Goal: Information Seeking & Learning: Learn about a topic

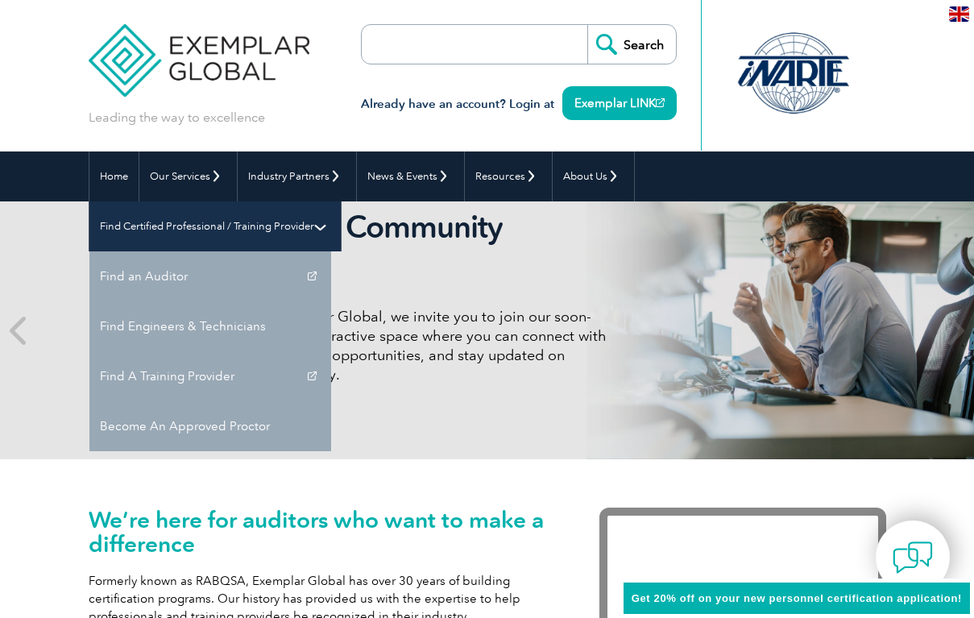
click at [341, 201] on link "Find Certified Professional / Training Provider" at bounding box center [214, 226] width 251 height 50
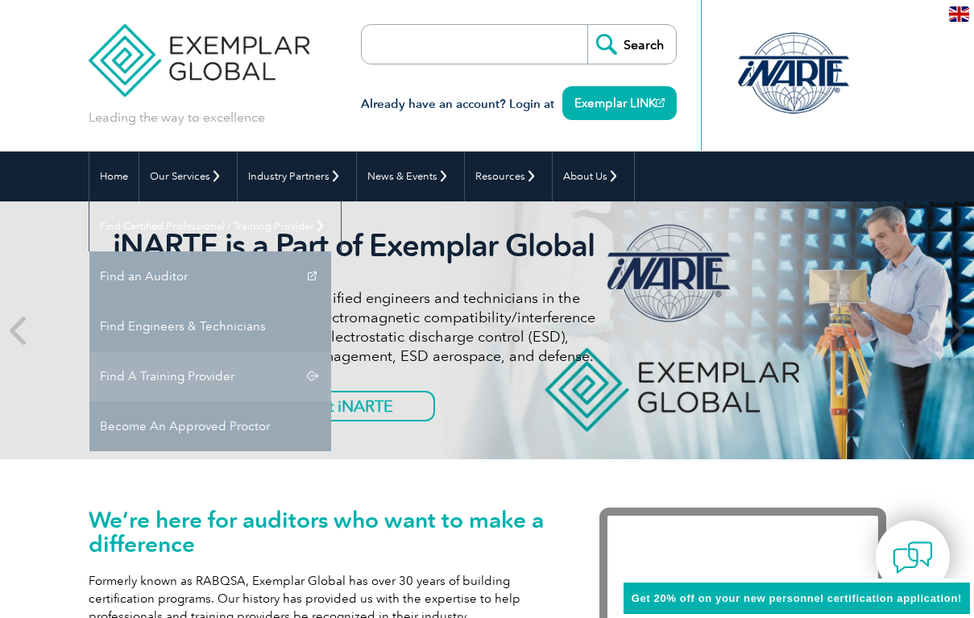
click at [331, 351] on link "Find A Training Provider" at bounding box center [210, 376] width 242 height 50
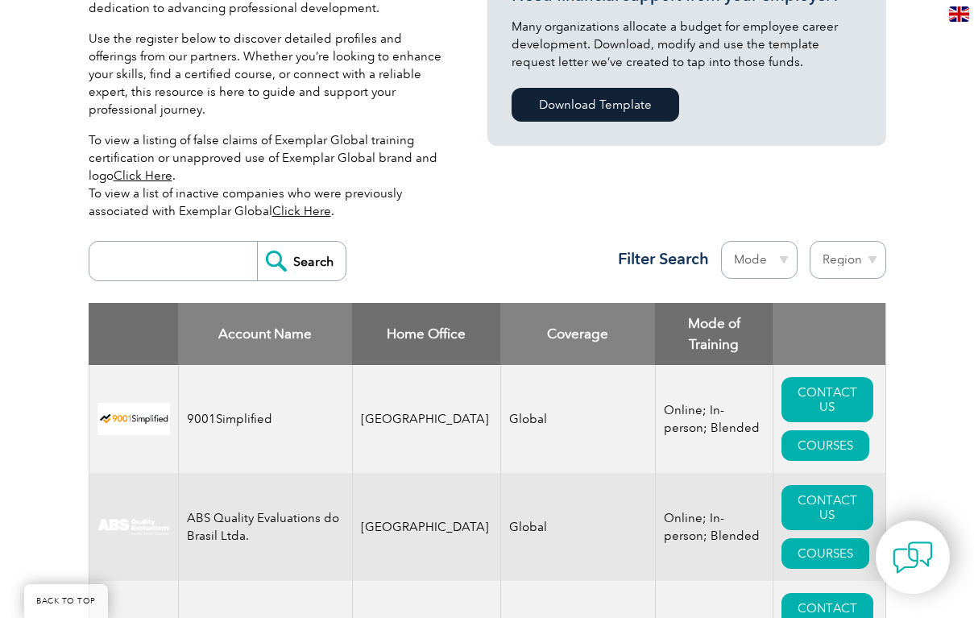
scroll to position [450, 0]
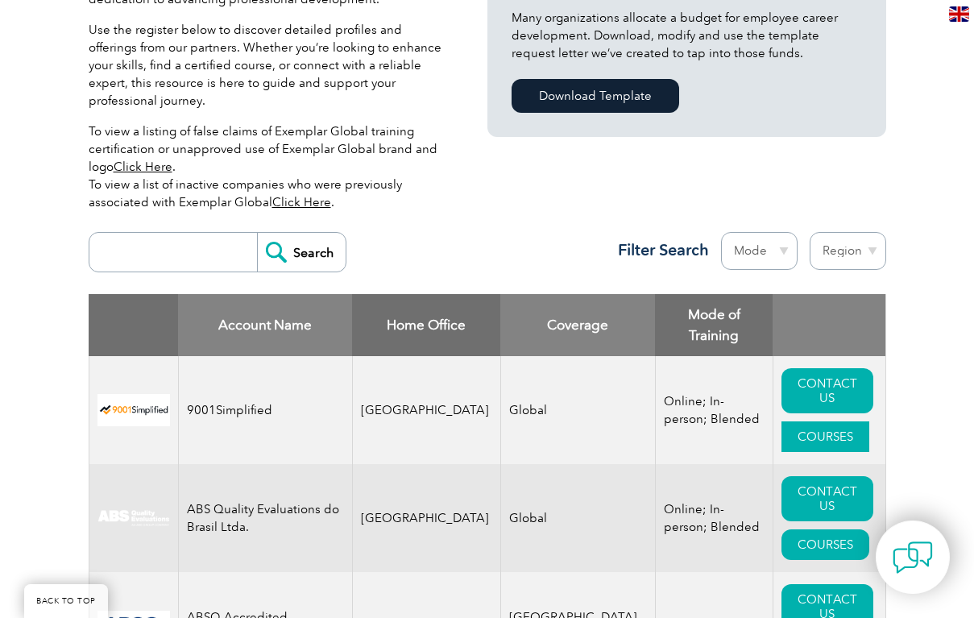
click at [802, 422] on link "COURSES" at bounding box center [826, 437] width 88 height 31
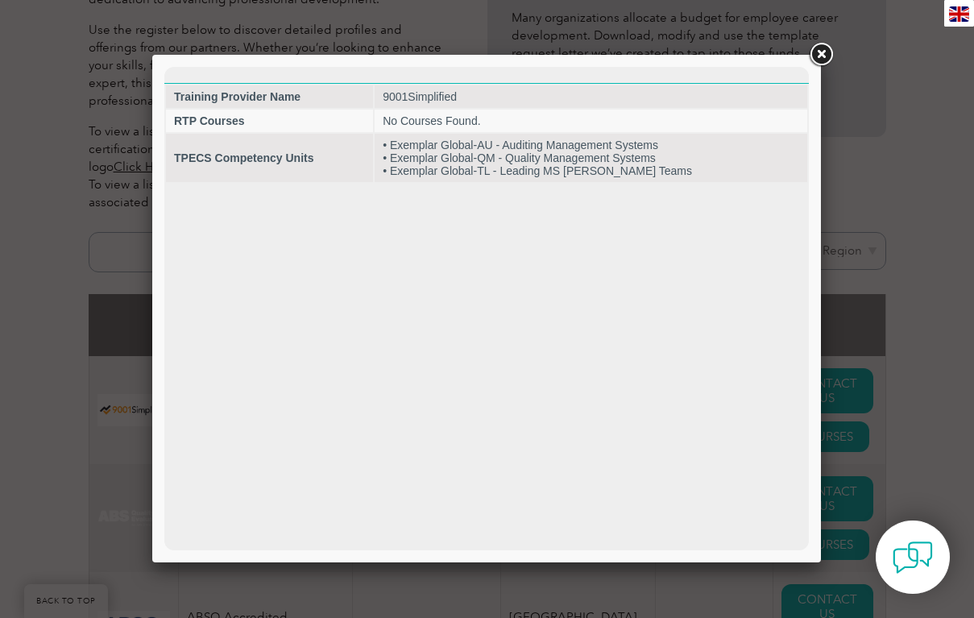
scroll to position [0, 0]
click at [825, 52] on link at bounding box center [821, 54] width 29 height 29
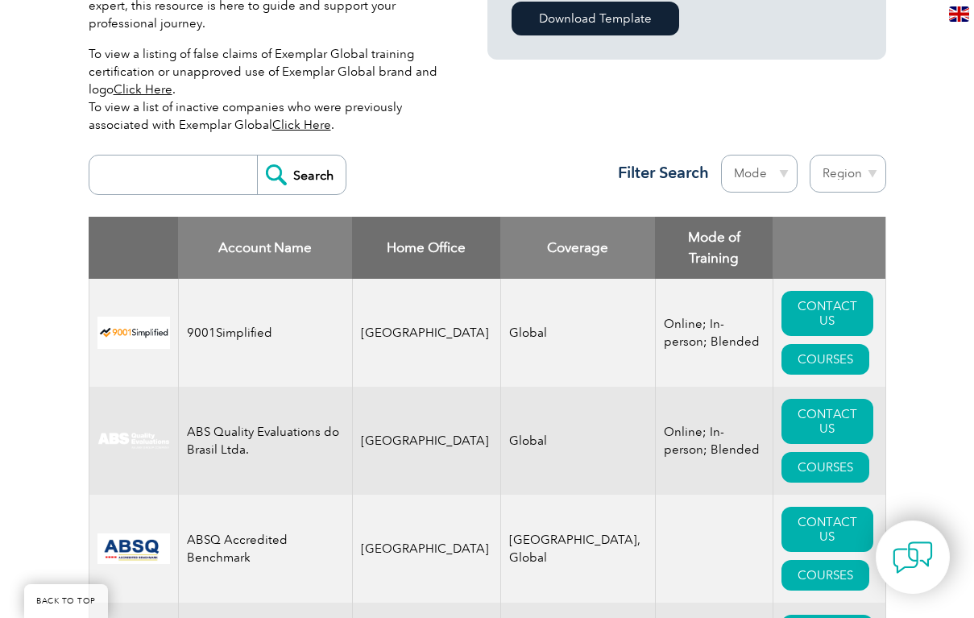
scroll to position [544, 0]
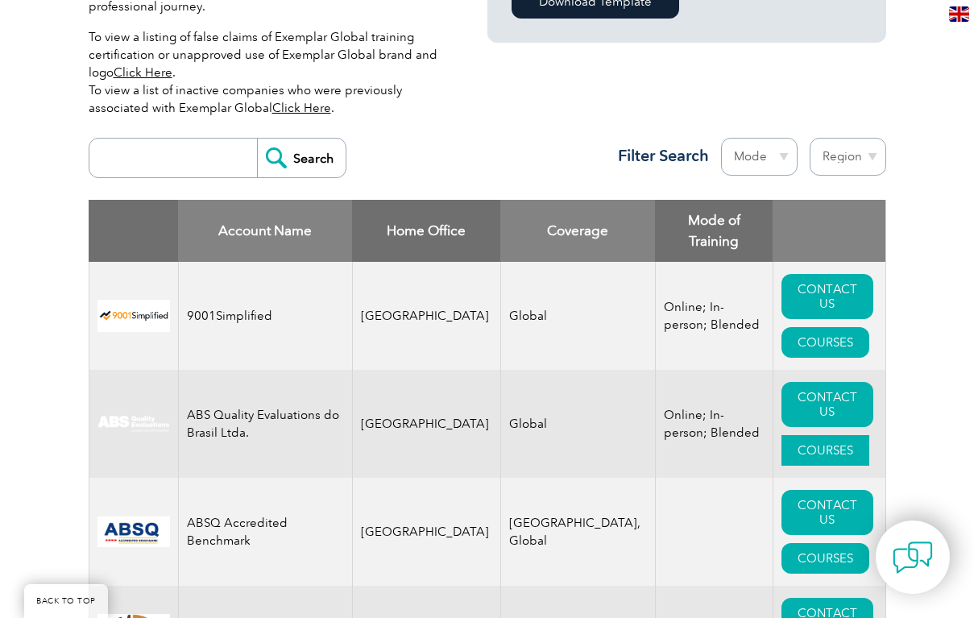
click at [816, 435] on link "COURSES" at bounding box center [826, 450] width 88 height 31
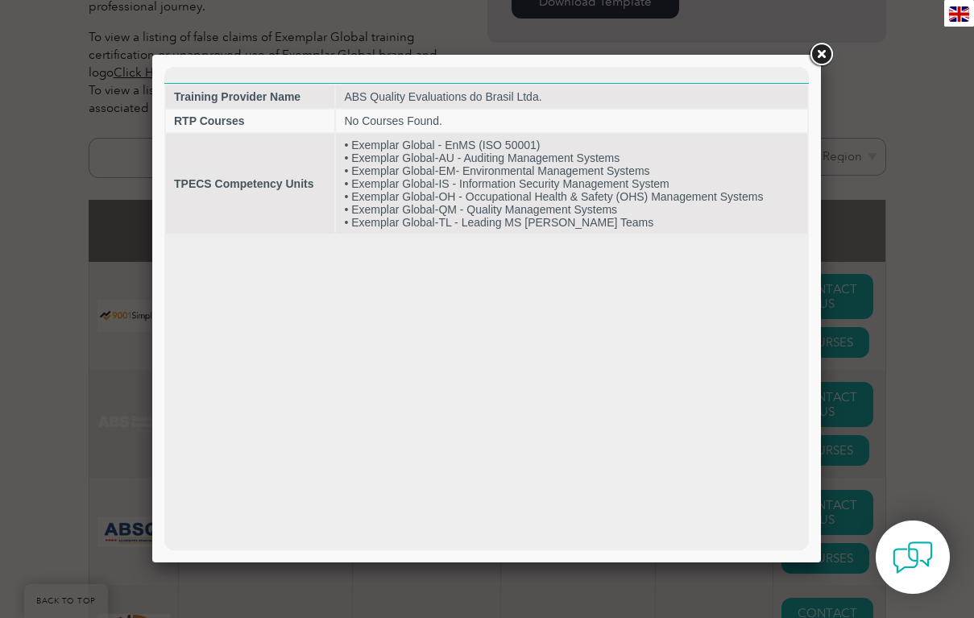
scroll to position [0, 0]
click at [816, 57] on link at bounding box center [821, 54] width 29 height 29
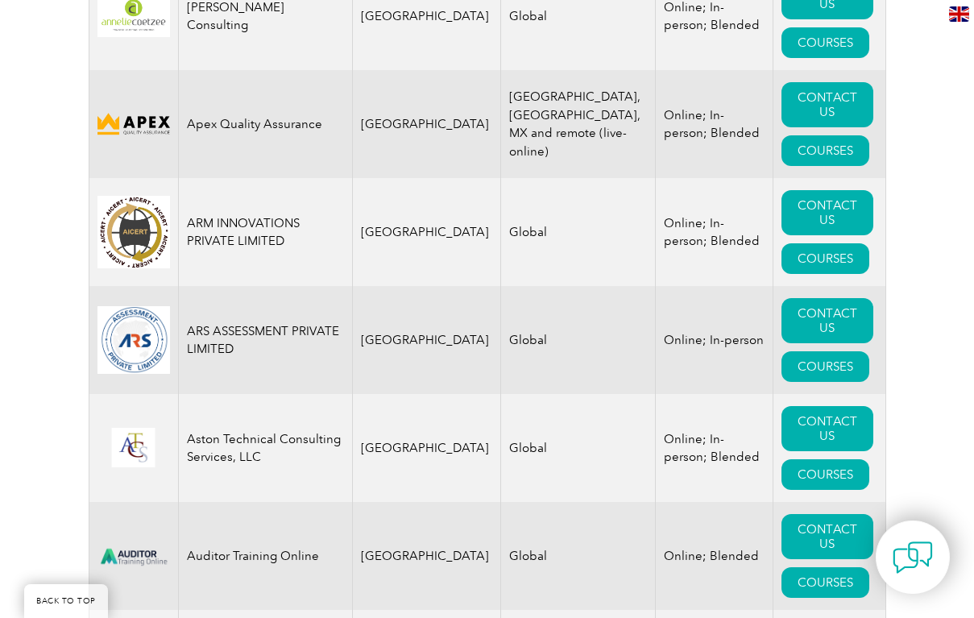
scroll to position [2358, 0]
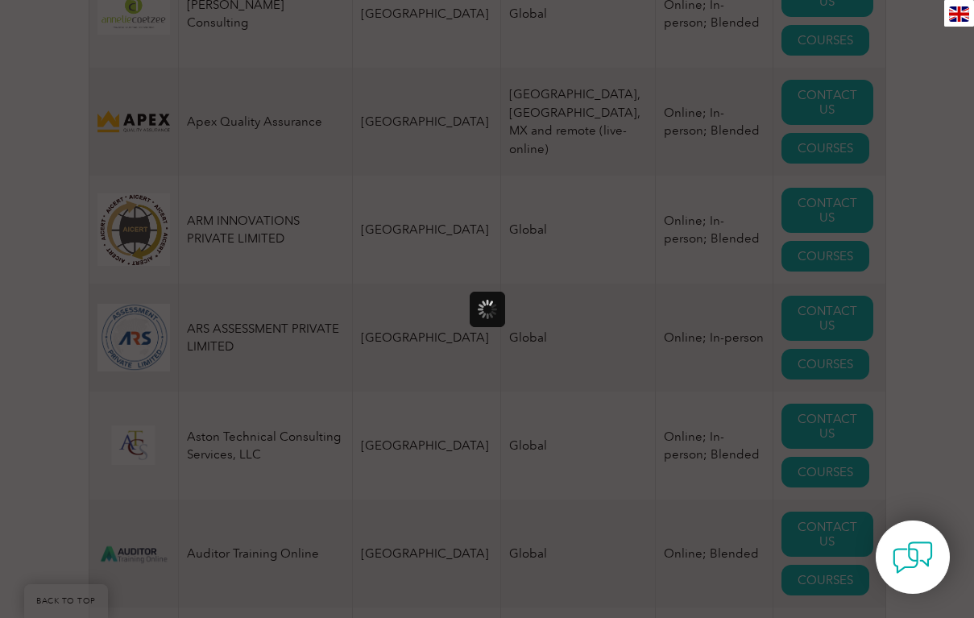
scroll to position [0, 0]
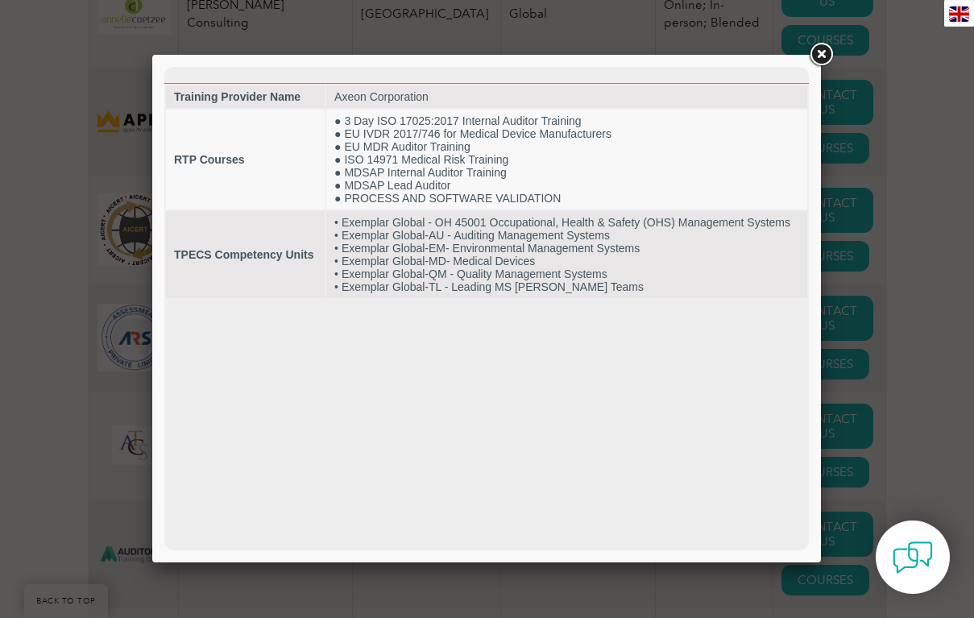
click at [825, 52] on link at bounding box center [821, 54] width 29 height 29
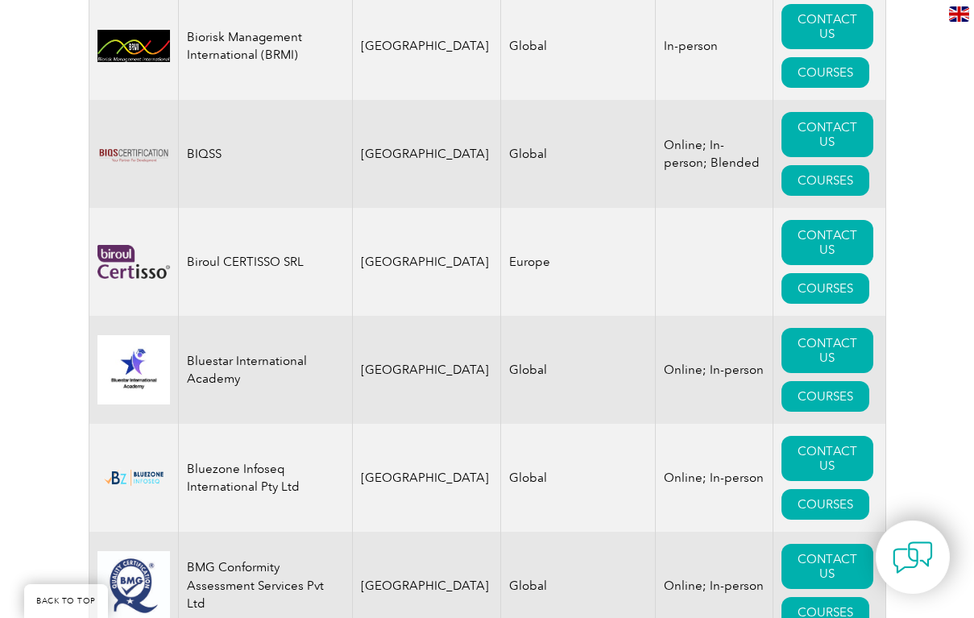
scroll to position [3849, 0]
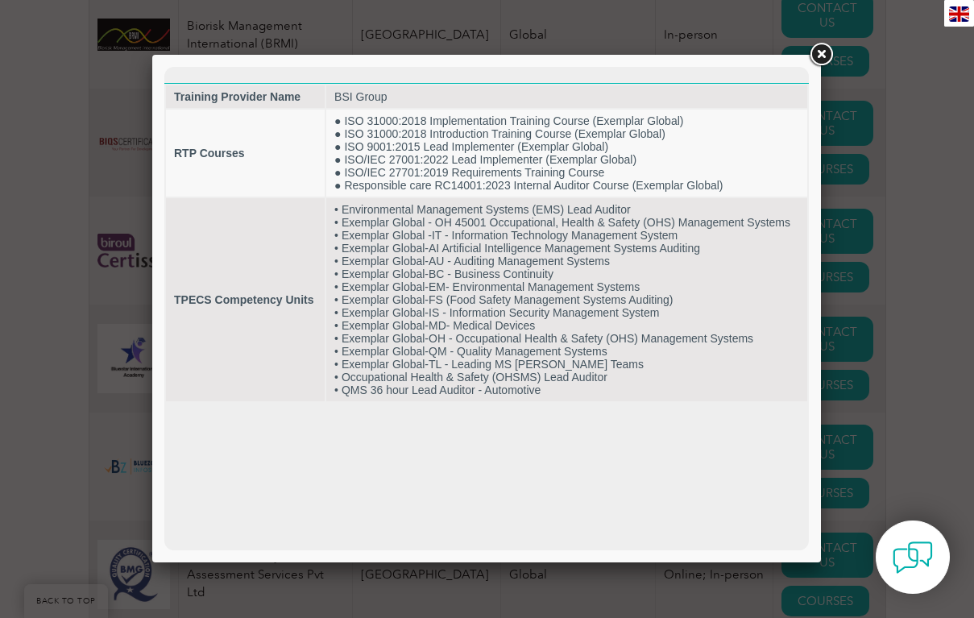
scroll to position [0, 0]
click at [822, 59] on link at bounding box center [821, 54] width 29 height 29
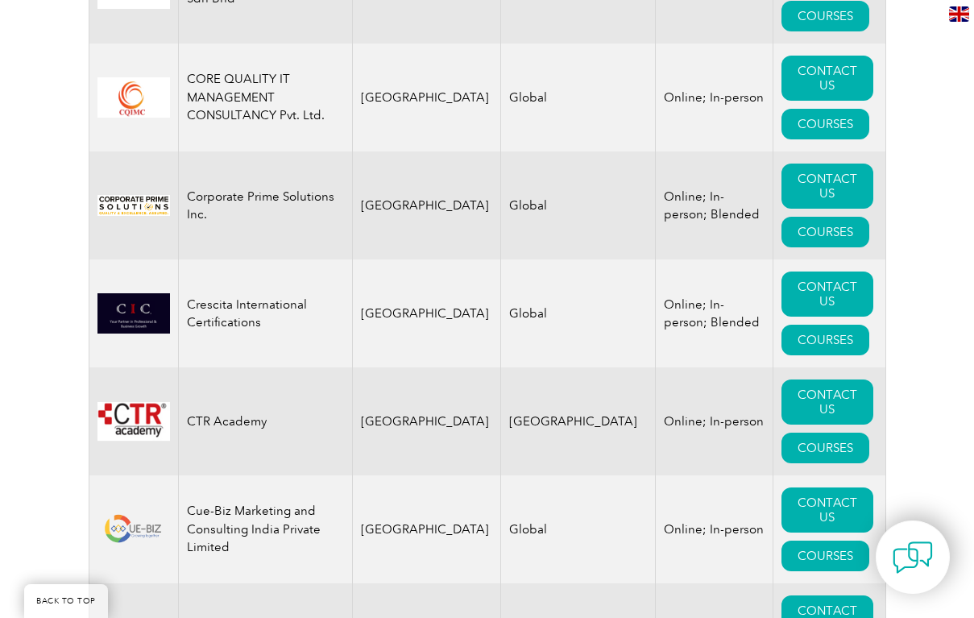
scroll to position [6821, 0]
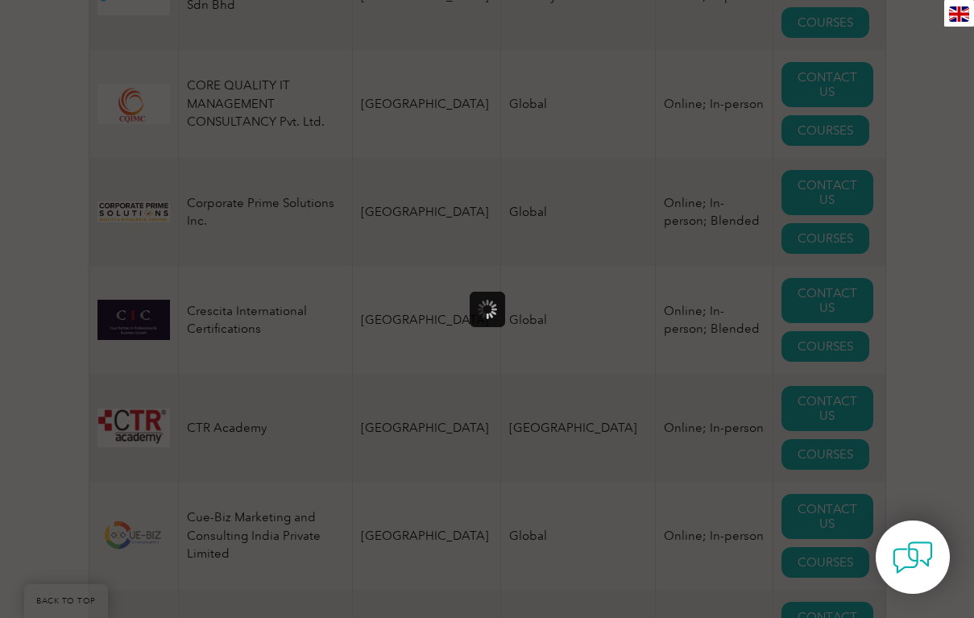
scroll to position [0, 0]
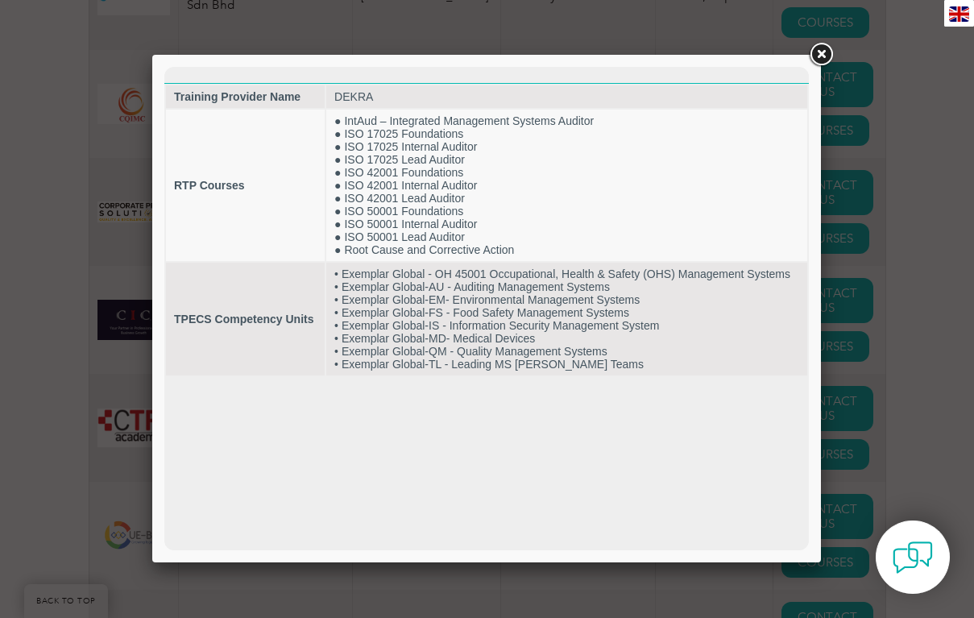
click at [825, 56] on link at bounding box center [821, 54] width 29 height 29
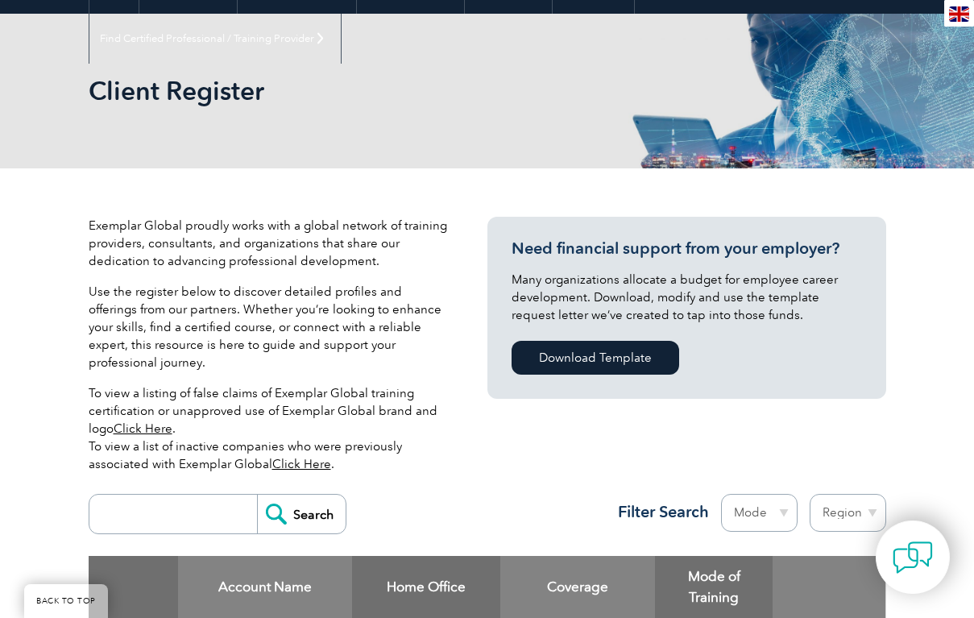
scroll to position [185, 0]
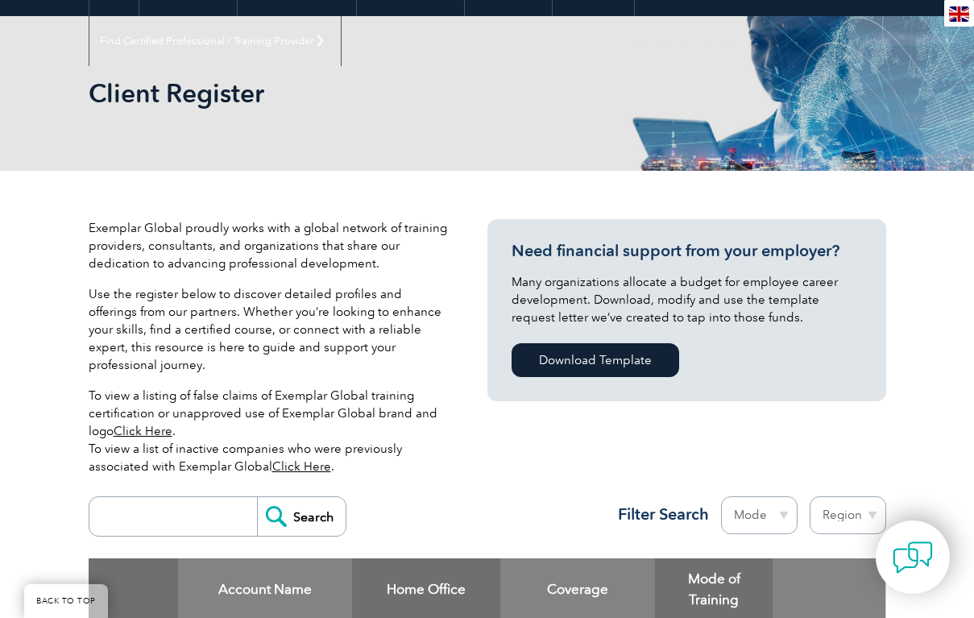
click at [193, 497] on input "search" at bounding box center [178, 516] width 160 height 39
type input "sgs"
click at [301, 499] on input "Search" at bounding box center [301, 516] width 89 height 39
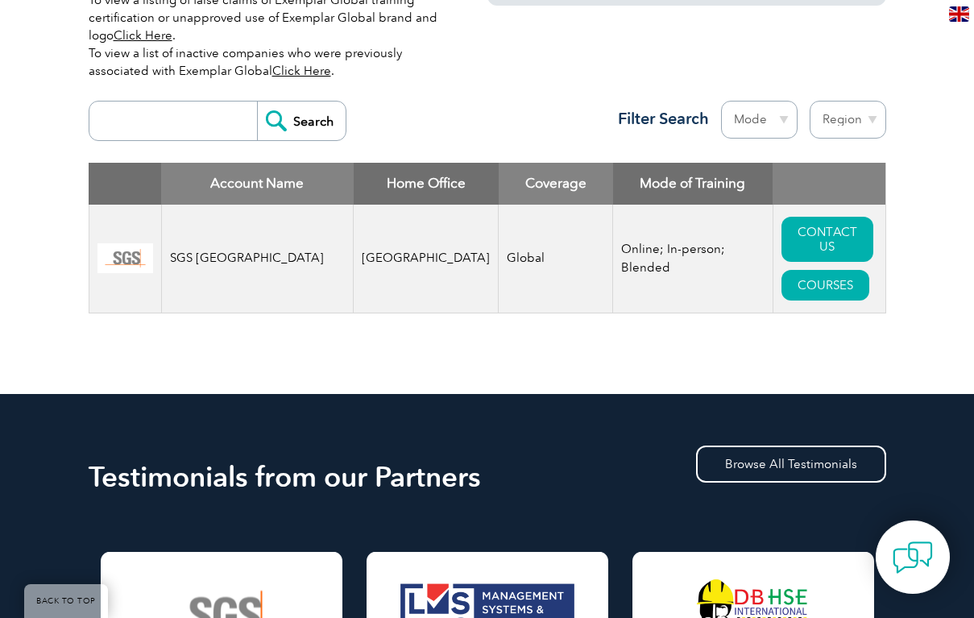
scroll to position [586, 0]
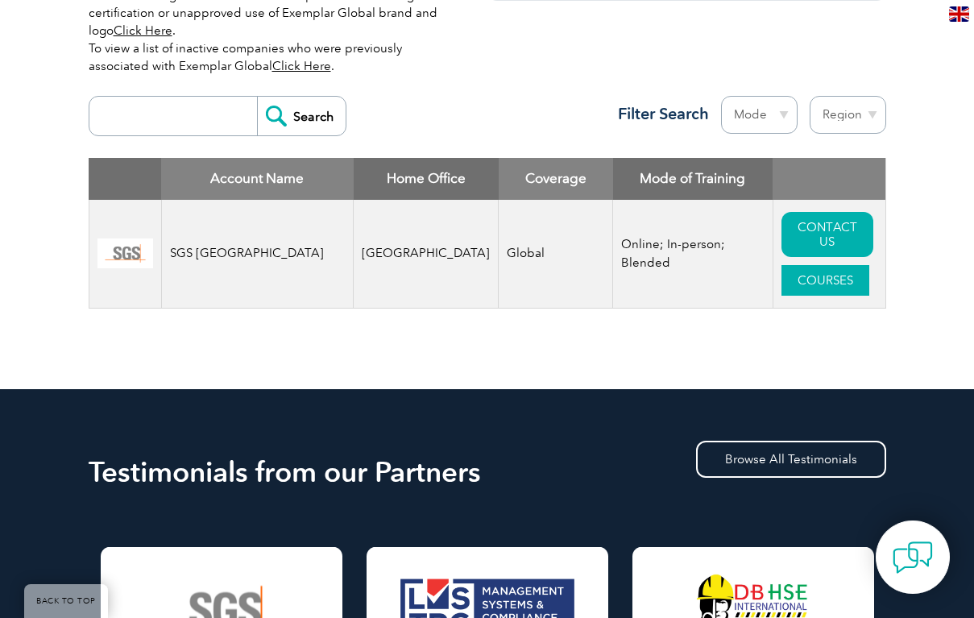
click at [791, 266] on link "COURSES" at bounding box center [826, 280] width 88 height 31
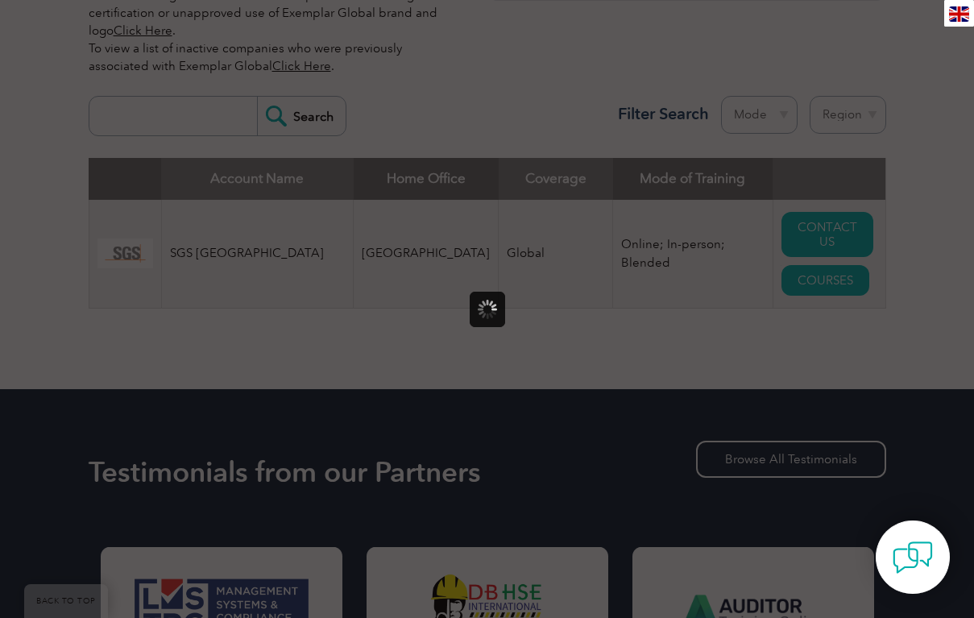
scroll to position [0, 0]
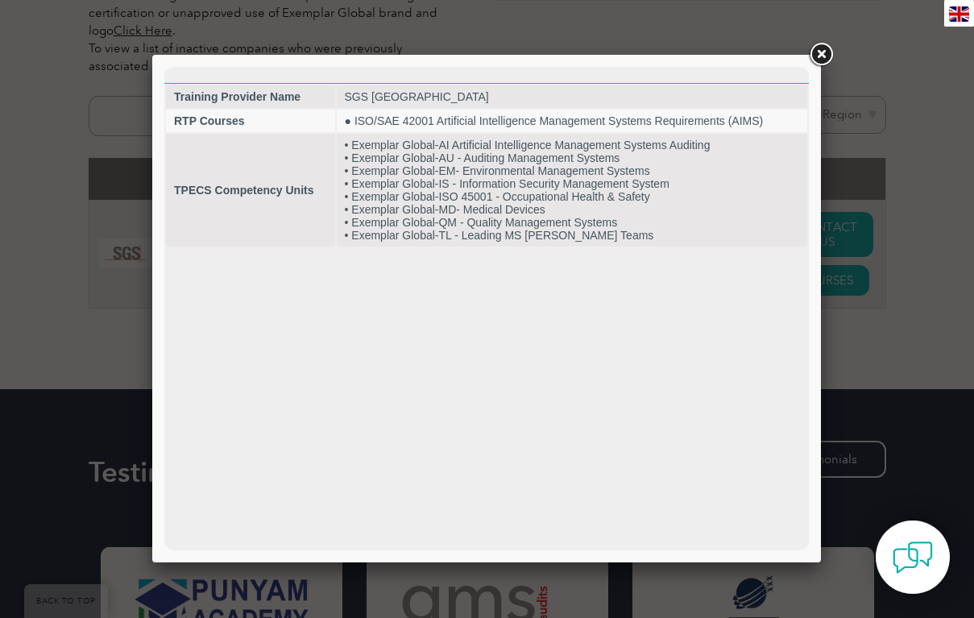
click at [822, 53] on link at bounding box center [821, 54] width 29 height 29
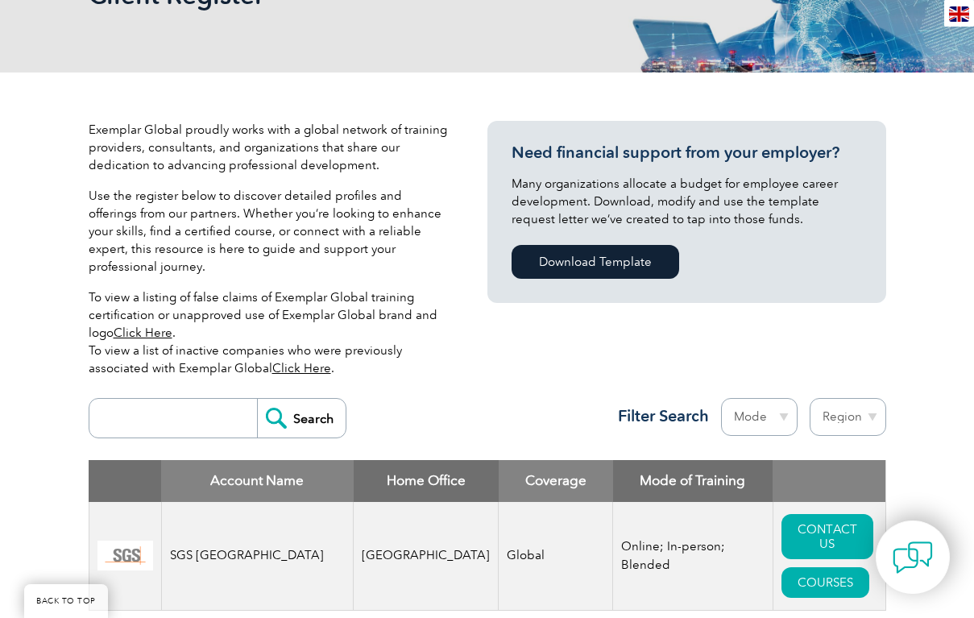
scroll to position [239, 0]
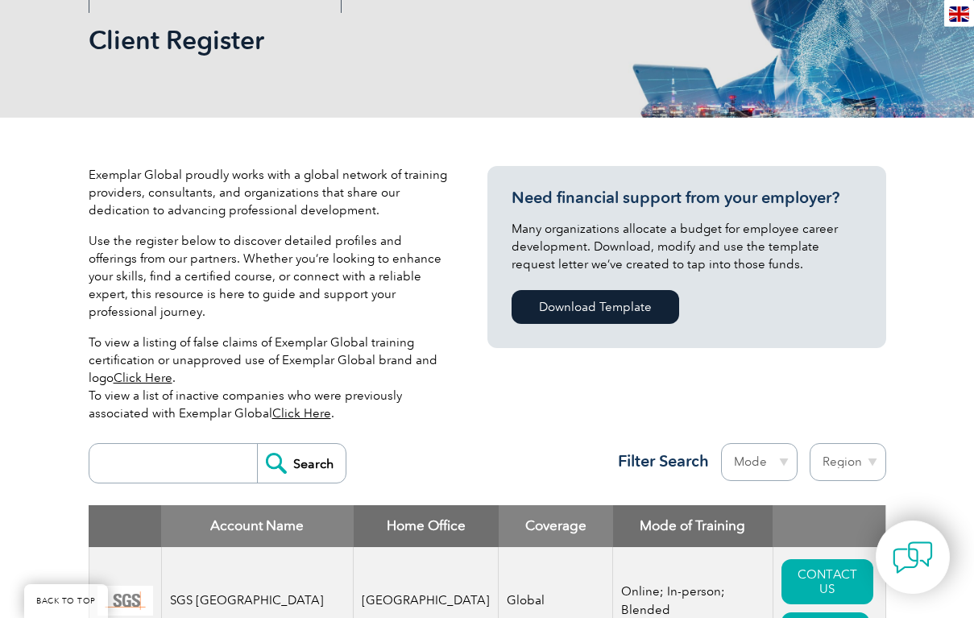
click at [189, 444] on input "search" at bounding box center [178, 463] width 160 height 39
type input "velocity"
click at [301, 446] on input "Search" at bounding box center [301, 463] width 89 height 39
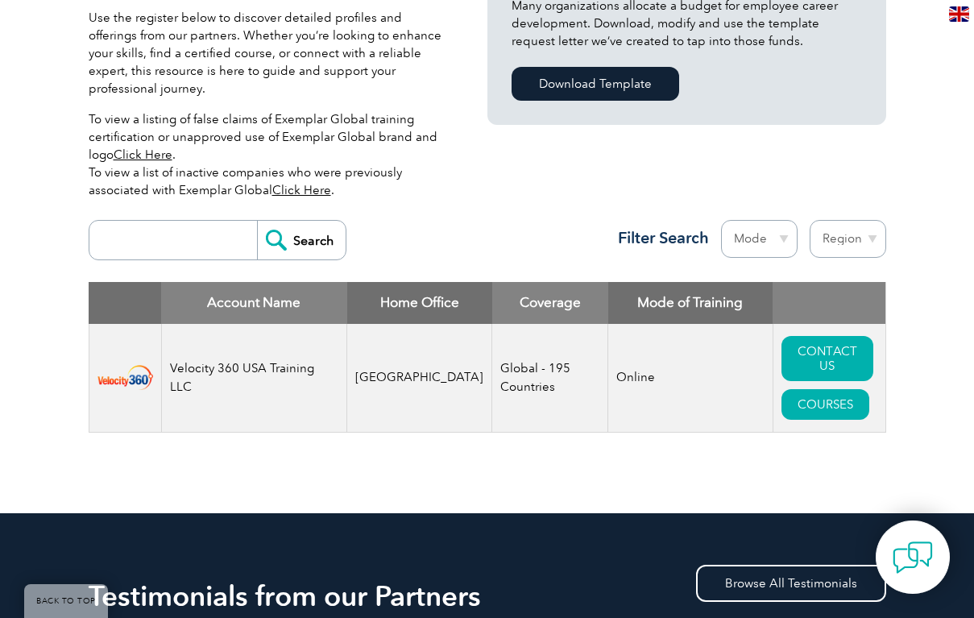
scroll to position [487, 0]
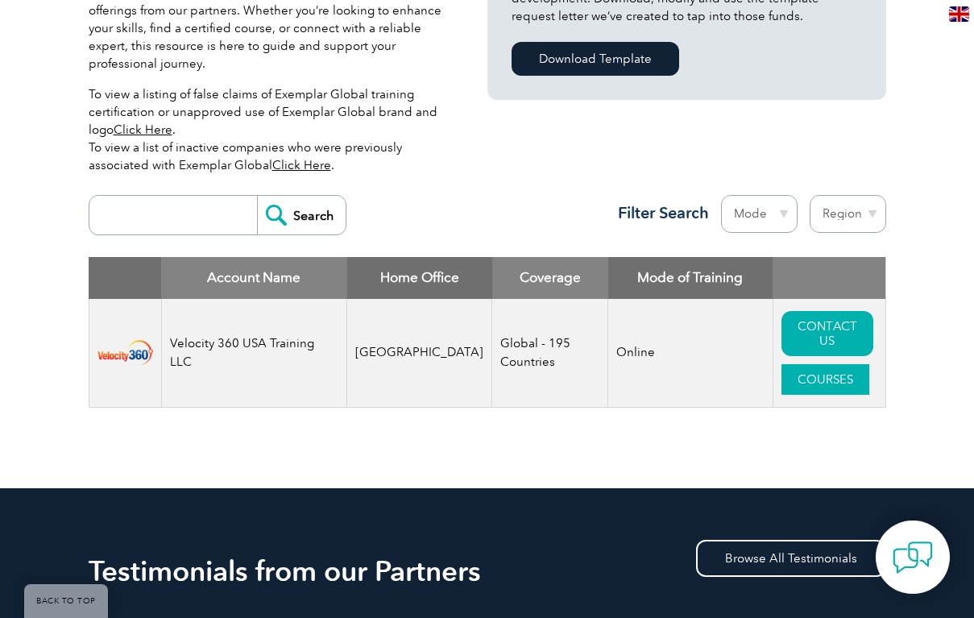
click at [795, 373] on link "COURSES" at bounding box center [826, 379] width 88 height 31
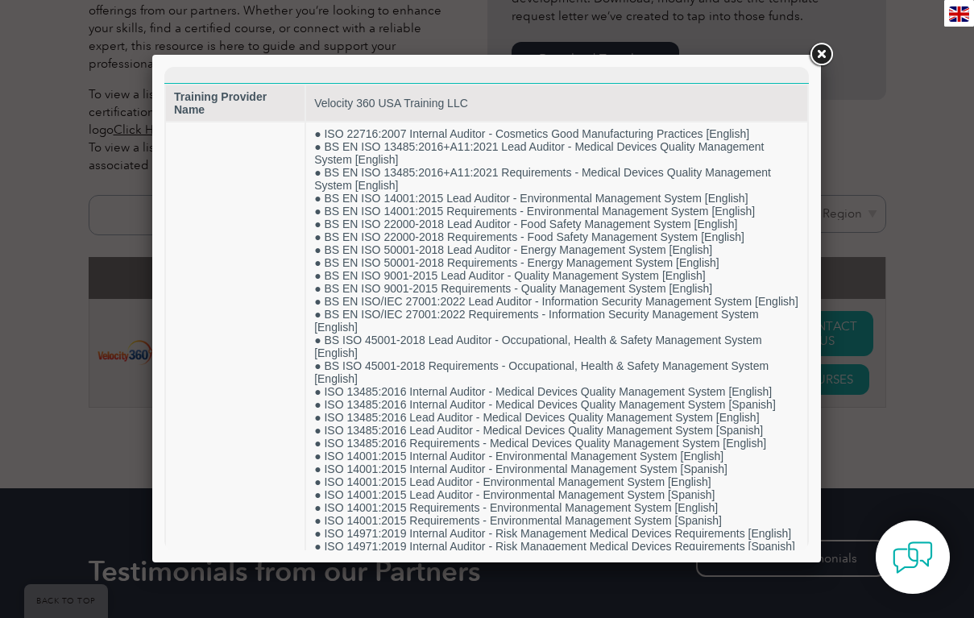
scroll to position [0, 0]
click at [805, 55] on div at bounding box center [486, 309] width 669 height 508
click at [829, 49] on link at bounding box center [821, 54] width 29 height 29
